Goal: Task Accomplishment & Management: Use online tool/utility

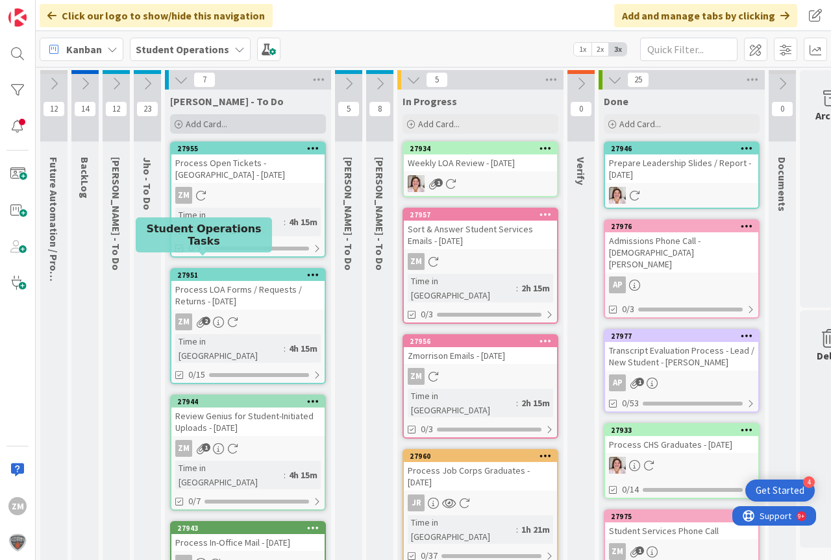
scroll to position [0, 48]
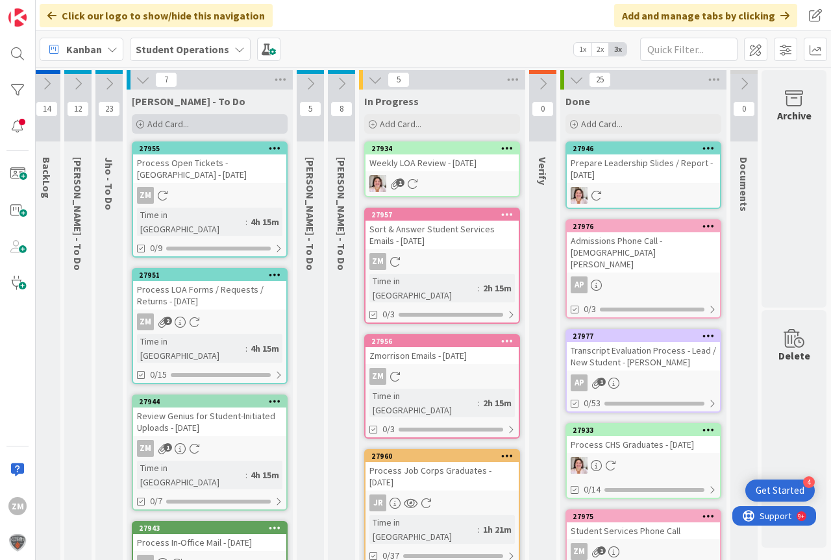
click at [165, 126] on span "Add Card..." at bounding box center [168, 124] width 42 height 12
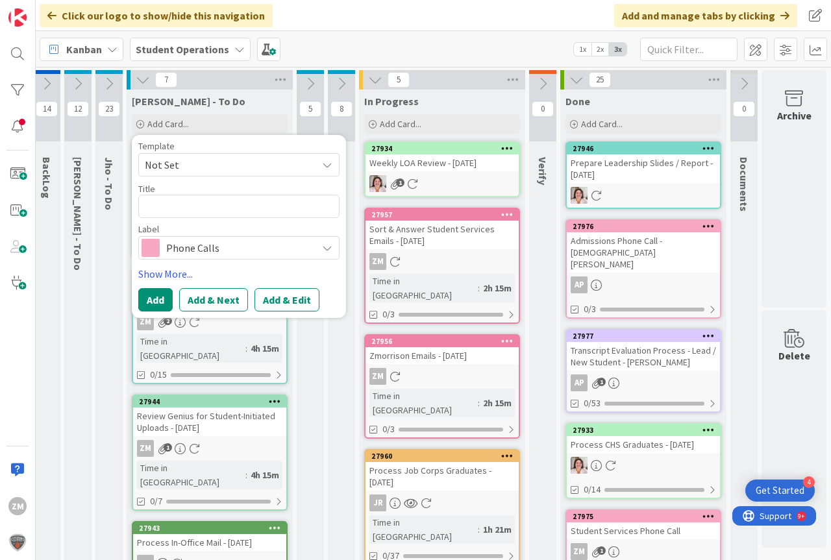
click at [322, 167] on icon at bounding box center [327, 165] width 10 height 10
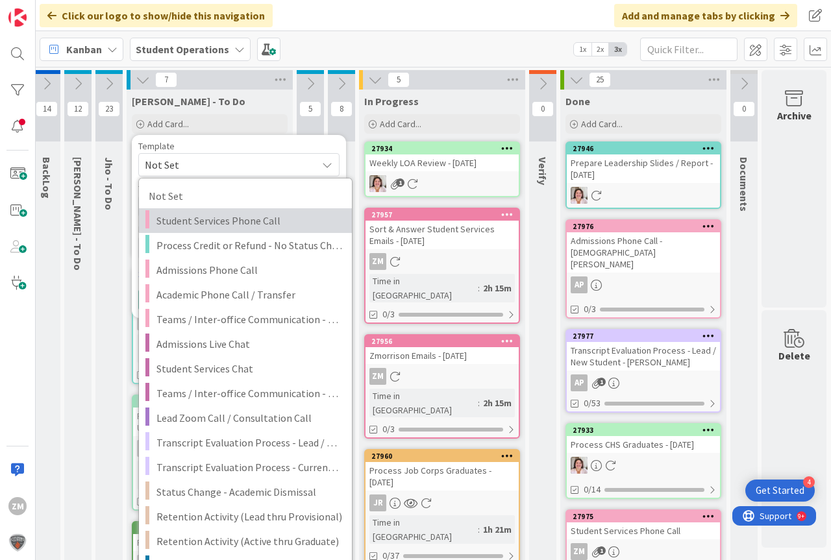
click at [215, 220] on span "Student Services Phone Call" at bounding box center [249, 220] width 186 height 17
type textarea "x"
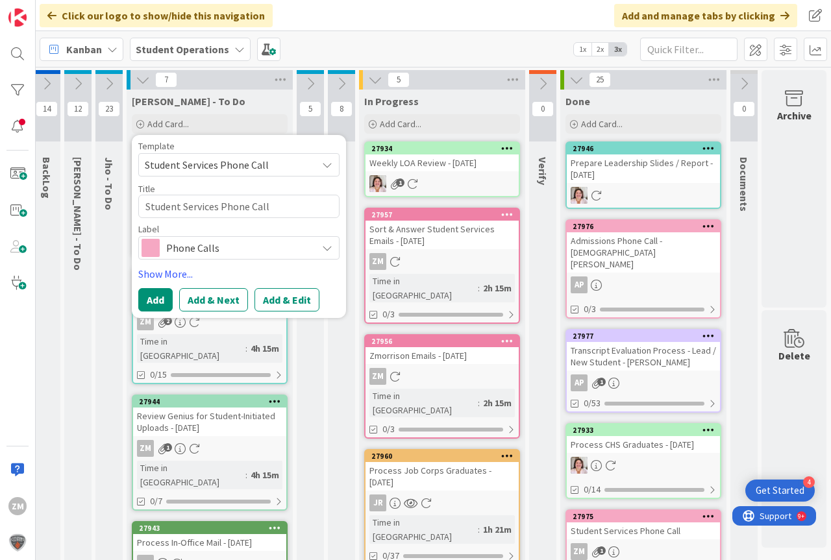
click at [269, 302] on button "Add & Edit" at bounding box center [286, 299] width 65 height 23
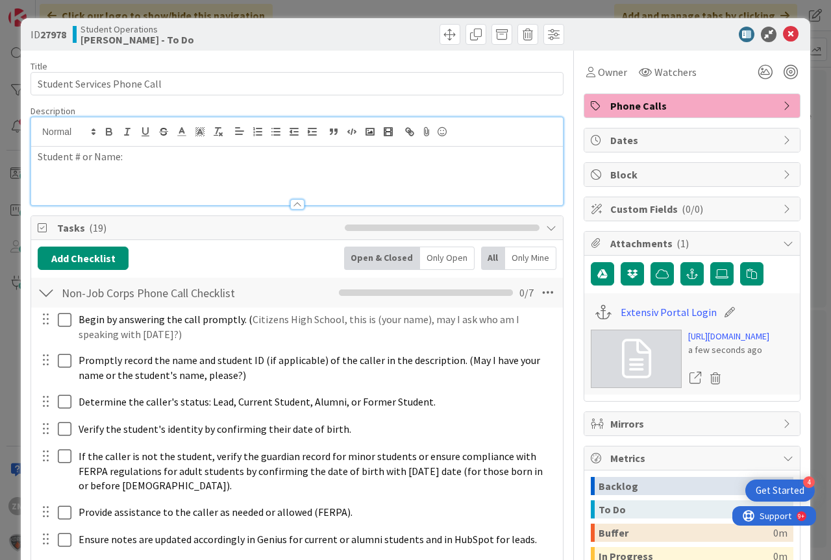
click at [145, 141] on div "Student # or Name:" at bounding box center [296, 161] width 531 height 88
click at [783, 32] on icon at bounding box center [791, 35] width 16 height 16
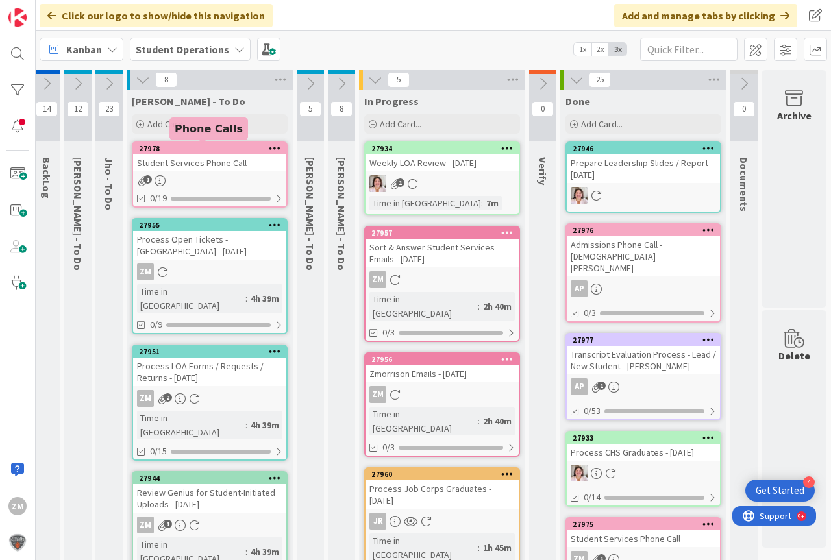
click at [269, 146] on icon at bounding box center [275, 147] width 12 height 9
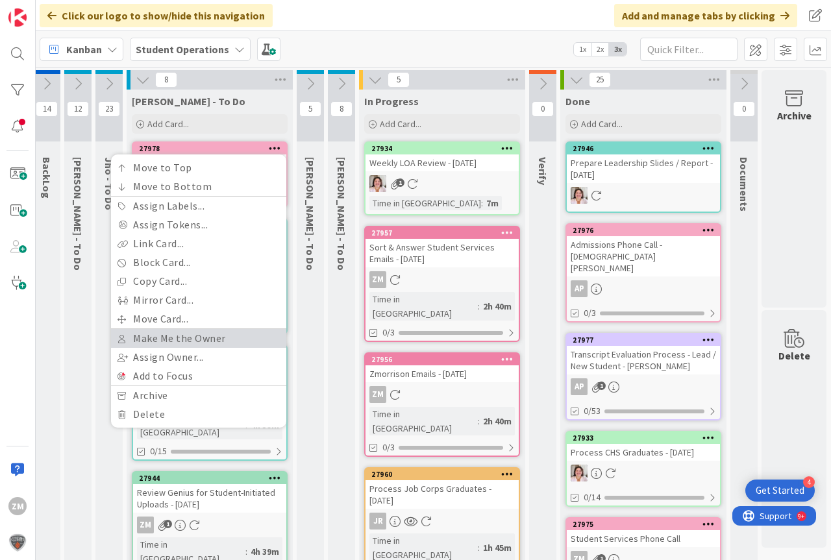
drag, startPoint x: 145, startPoint y: 337, endPoint x: 151, endPoint y: 326, distance: 13.1
click at [145, 337] on link "Make Me the Owner" at bounding box center [198, 338] width 175 height 19
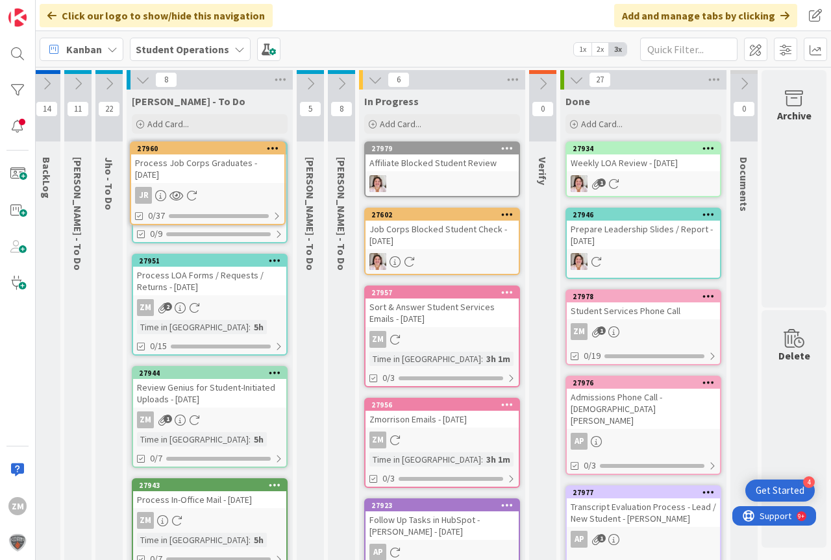
scroll to position [0, 25]
